Goal: Find specific page/section: Find specific page/section

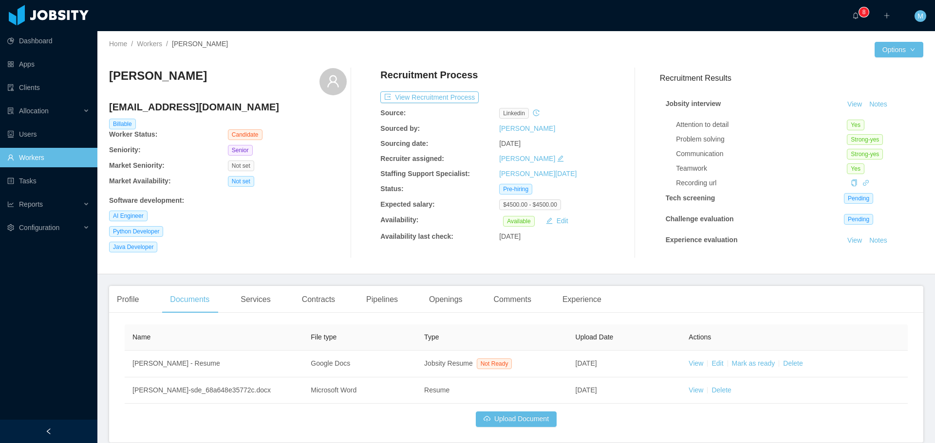
scroll to position [45, 0]
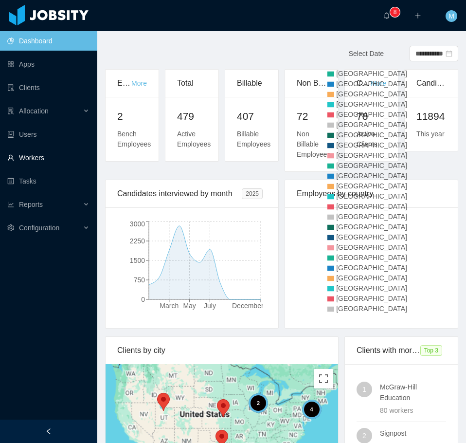
click at [37, 148] on link "Workers" at bounding box center [48, 157] width 82 height 19
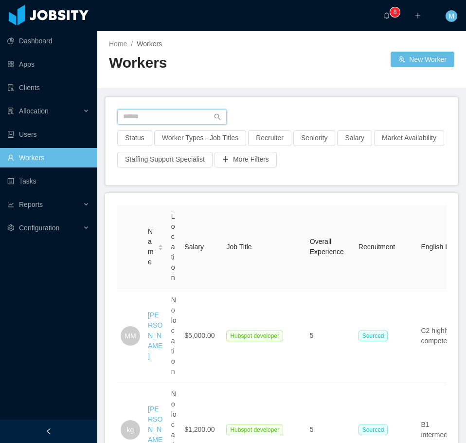
click at [152, 113] on input "text" at bounding box center [172, 117] width 110 height 16
click at [264, 142] on button "Recruiter" at bounding box center [269, 138] width 43 height 16
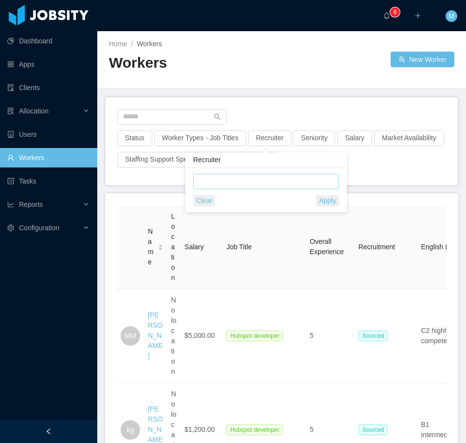
click at [215, 182] on div at bounding box center [264, 181] width 137 height 15
type input "**********"
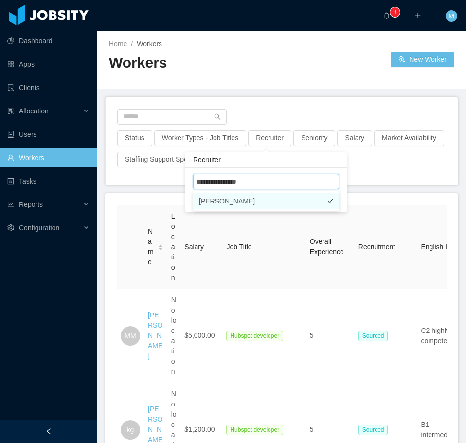
click at [245, 201] on li "[PERSON_NAME]" at bounding box center [266, 201] width 146 height 16
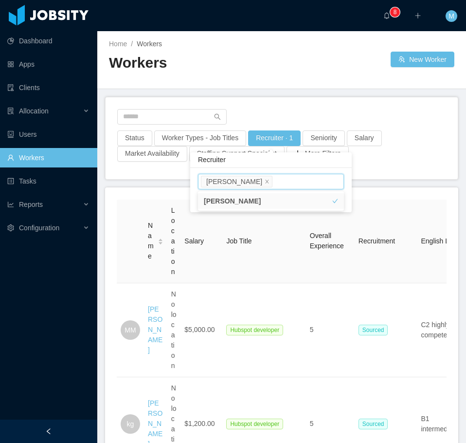
click at [324, 106] on div "Status Worker Types - Job Titles Recruiter · 1 Seniority Salary Market Availabi…" at bounding box center [282, 138] width 352 height 82
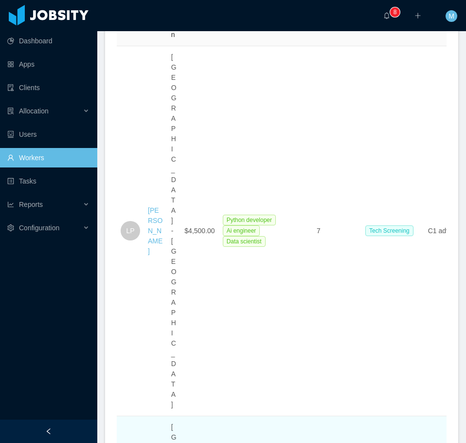
scroll to position [243, 0]
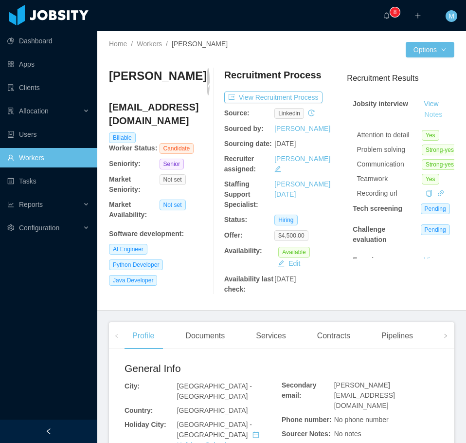
click at [421, 113] on button "Notes" at bounding box center [434, 115] width 26 height 12
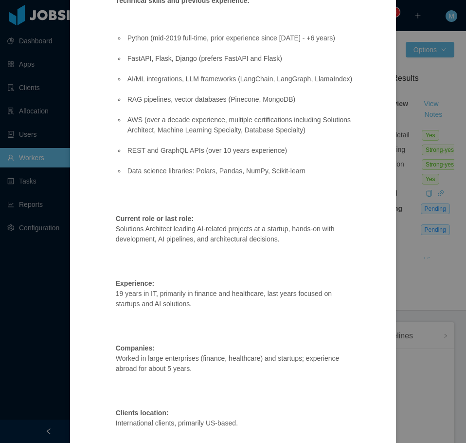
scroll to position [239, 0]
